Goal: Information Seeking & Learning: Learn about a topic

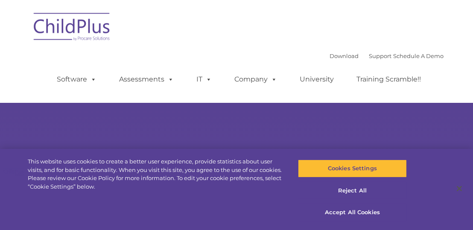
select select "MEDIUM"
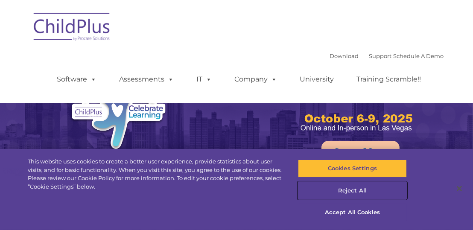
click at [348, 193] on button "Reject All" at bounding box center [352, 191] width 109 height 18
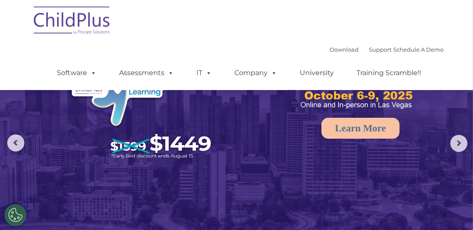
scroll to position [21, 0]
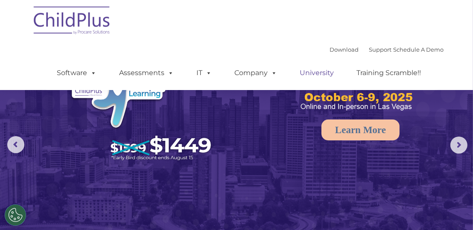
click at [323, 70] on link "University" at bounding box center [316, 72] width 51 height 17
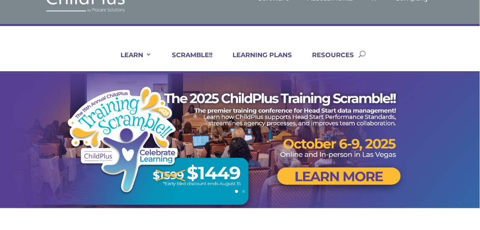
scroll to position [26, 0]
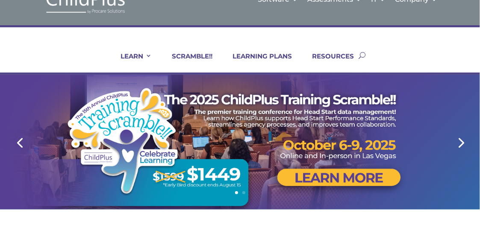
click at [242, 120] on div at bounding box center [240, 142] width 422 height 135
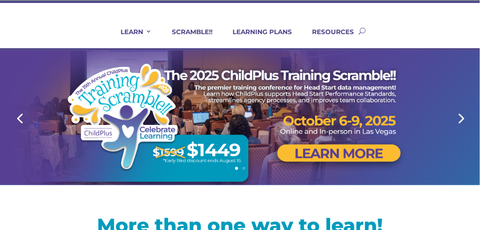
scroll to position [33, 0]
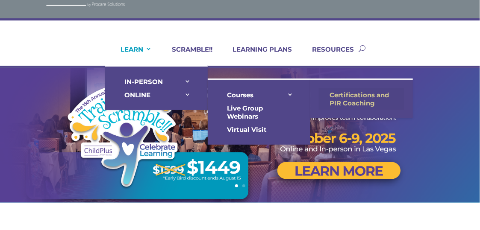
click at [345, 104] on link "Certifications and PIR Coaching" at bounding box center [361, 98] width 85 height 21
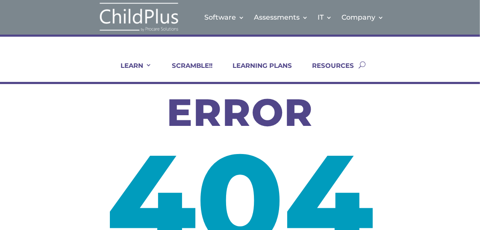
click at [368, 68] on div "LEARN IN-PERSON Consulting On-site Events Summit Scramble!! ONLINE Courses Cert…" at bounding box center [240, 64] width 432 height 35
click at [363, 62] on button "button" at bounding box center [361, 64] width 7 height 35
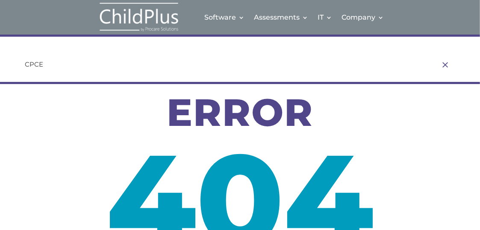
type input "CPCE"
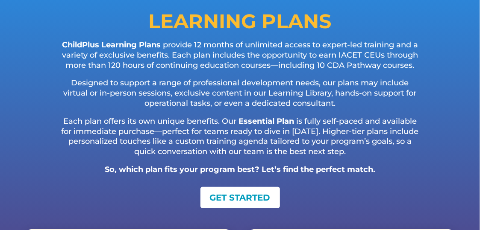
scroll to position [128, 0]
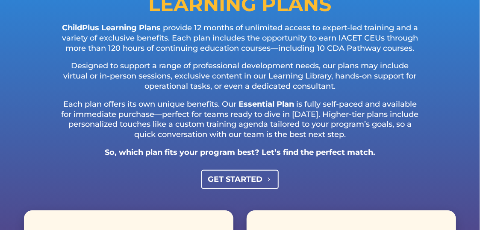
click at [248, 178] on link "GET STARTED" at bounding box center [239, 179] width 77 height 19
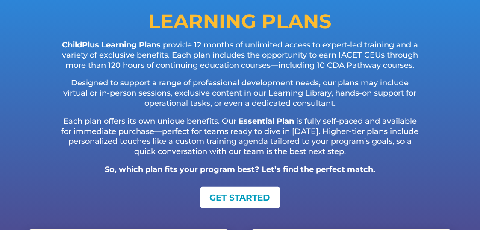
scroll to position [0, 0]
